Goal: Information Seeking & Learning: Learn about a topic

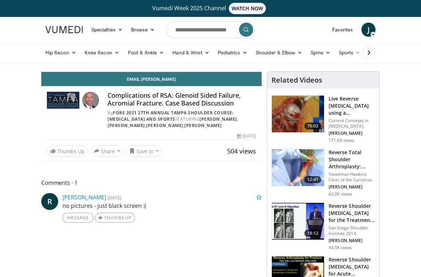
click at [161, 82] on icon "Video Player" at bounding box center [152, 72] width 20 height 20
click at [169, 72] on div "120 seconds Tap to unmute" at bounding box center [152, 72] width 220 height 0
click at [89, 82] on icon "Video Player" at bounding box center [93, 72] width 20 height 20
click at [72, 72] on div "10 seconds Tap to unmute" at bounding box center [152, 72] width 220 height 0
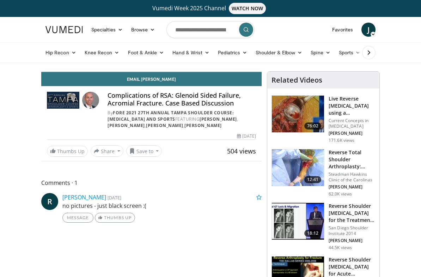
click at [84, 82] on icon "Video Player" at bounding box center [93, 72] width 20 height 20
click at [93, 82] on icon "Video Player" at bounding box center [93, 72] width 20 height 20
click at [90, 82] on icon "Video Player" at bounding box center [93, 72] width 20 height 20
click at [205, 72] on div "30 seconds Tap to unmute" at bounding box center [152, 72] width 220 height 0
click at [161, 82] on icon "Video Player" at bounding box center [152, 72] width 20 height 20
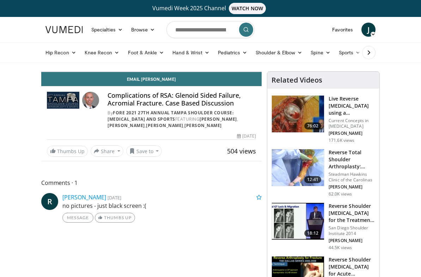
click at [161, 82] on icon "Video Player" at bounding box center [152, 72] width 20 height 20
click at [214, 72] on div "30 seconds Tap to unmute" at bounding box center [152, 72] width 220 height 0
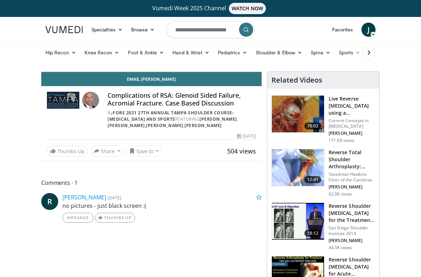
click at [161, 82] on icon "Video Player" at bounding box center [152, 72] width 20 height 20
click at [212, 72] on div "30 seconds Tap to unmute" at bounding box center [152, 72] width 220 height 0
click at [161, 82] on icon "Video Player" at bounding box center [152, 72] width 20 height 20
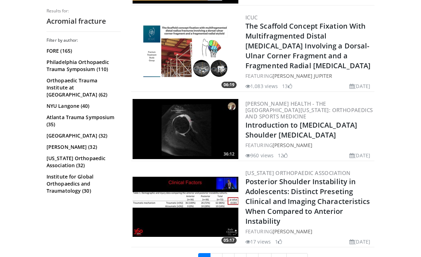
scroll to position [1831, 0]
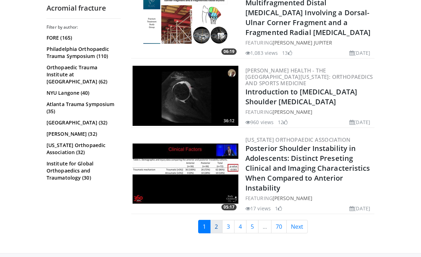
click at [215, 220] on link "2" at bounding box center [216, 226] width 12 height 13
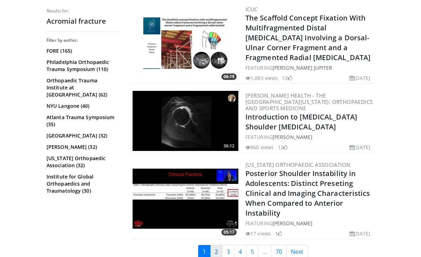
scroll to position [1796, 0]
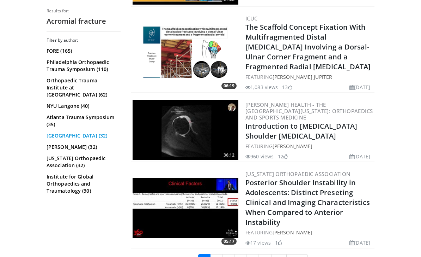
click at [58, 132] on link "San Diego Institute (32)" at bounding box center [83, 135] width 72 height 7
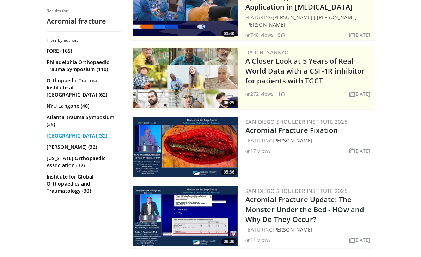
scroll to position [146, 0]
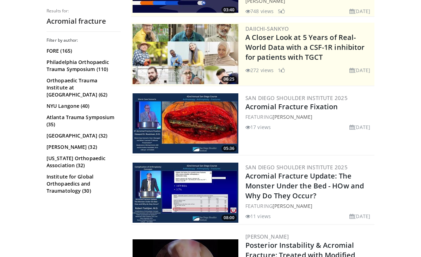
click at [208, 132] on img at bounding box center [186, 123] width 106 height 60
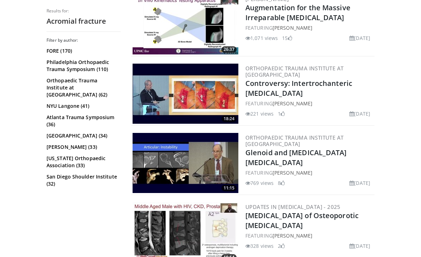
scroll to position [1236, 0]
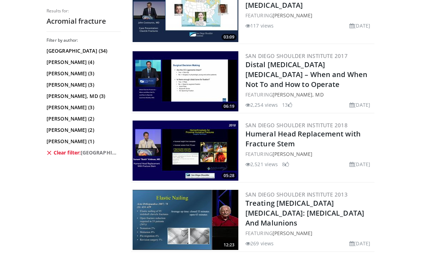
scroll to position [949, 0]
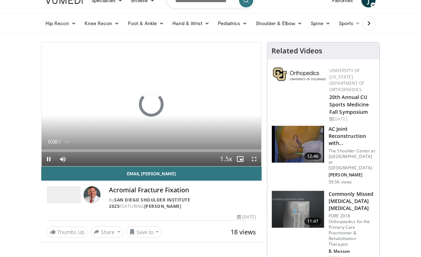
scroll to position [30, 0]
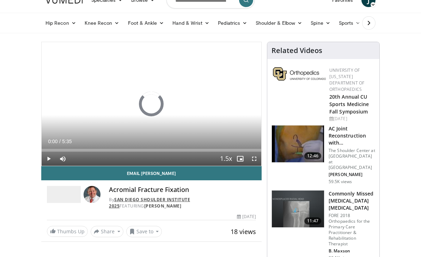
click at [180, 199] on link "San Diego Shoulder Institute 2025" at bounding box center [149, 202] width 81 height 12
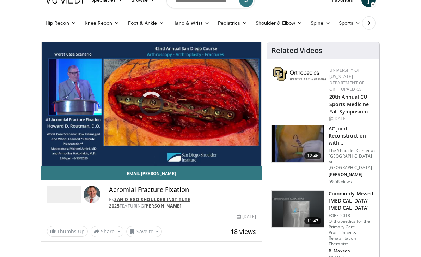
scroll to position [53, 0]
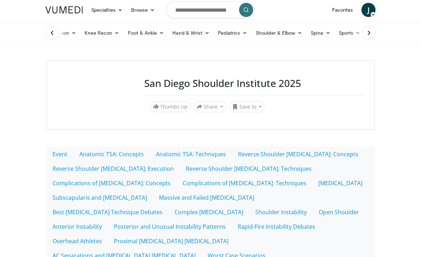
click at [285, 89] on h3 "San Diego Shoulder Institute 2025" at bounding box center [254, 83] width 220 height 12
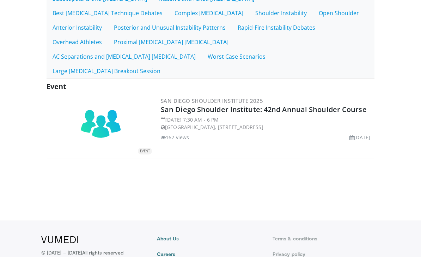
scroll to position [201, 0]
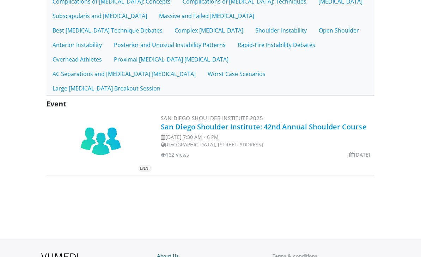
click at [254, 122] on link "San Diego Shoulder Institute: 42nd Annual Shoulder Course" at bounding box center [264, 127] width 206 height 10
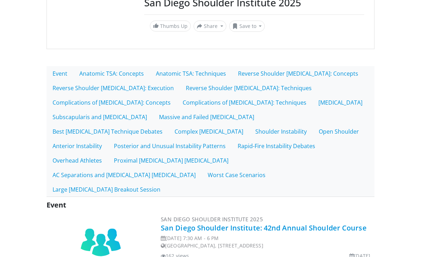
scroll to position [0, 0]
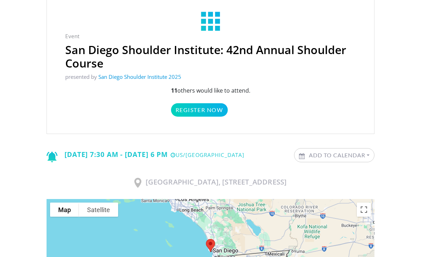
scroll to position [38, 0]
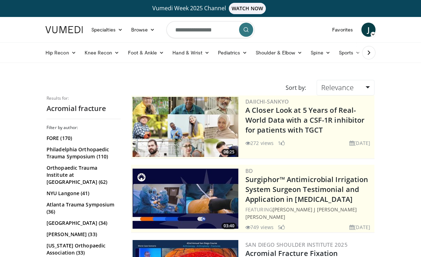
scroll to position [170, 0]
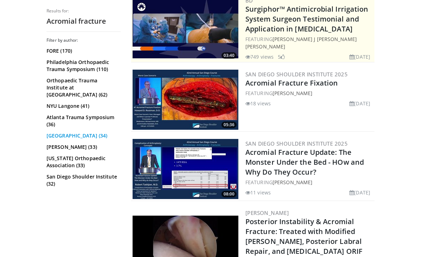
click at [54, 132] on link "San Diego Institute (34)" at bounding box center [83, 135] width 72 height 7
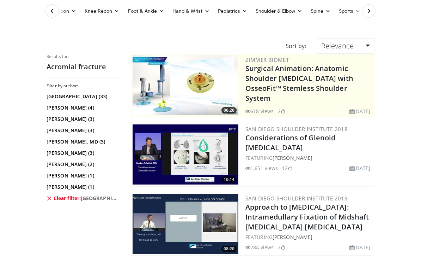
scroll to position [34, 0]
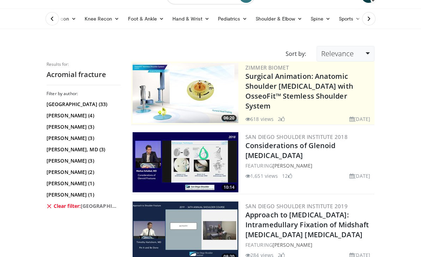
click at [366, 59] on link "Relevance" at bounding box center [346, 54] width 58 height 16
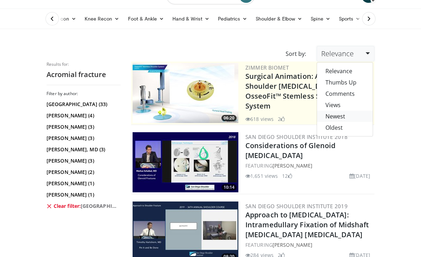
click at [338, 119] on link "Newest" at bounding box center [345, 115] width 56 height 11
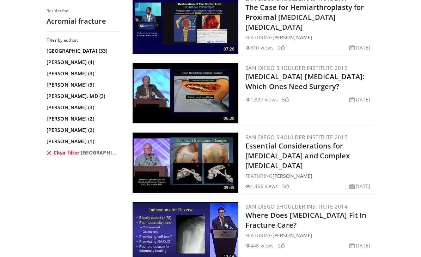
scroll to position [1687, 0]
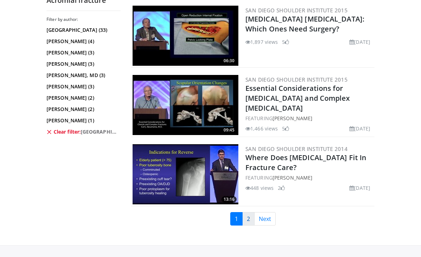
click at [247, 225] on link "2" at bounding box center [248, 218] width 12 height 13
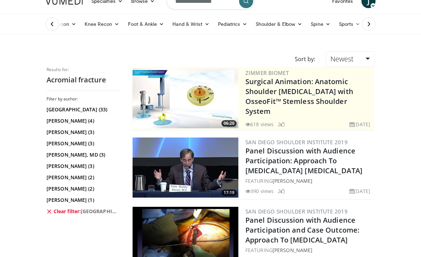
scroll to position [0, 0]
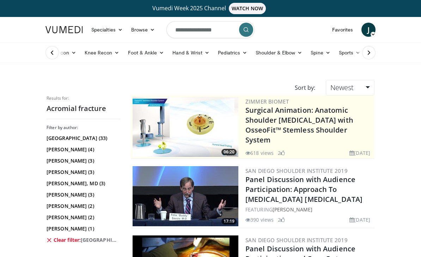
click at [223, 34] on input "**********" at bounding box center [211, 29] width 88 height 17
type input "**********"
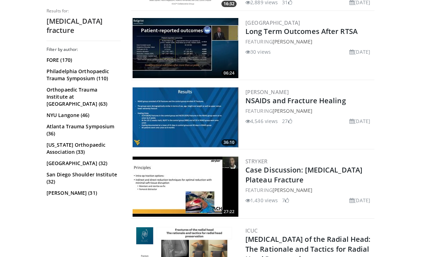
scroll to position [1593, 0]
